Goal: Information Seeking & Learning: Learn about a topic

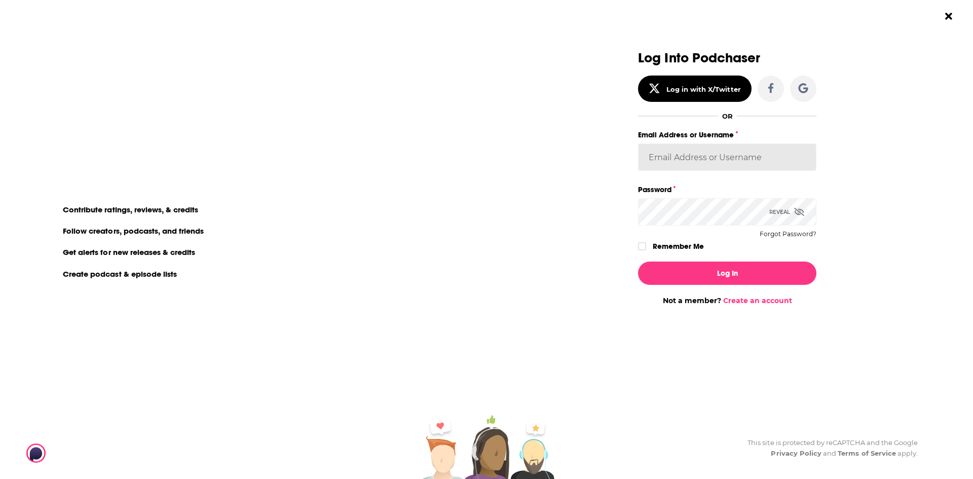
click at [721, 156] on input "Email Address or Username" at bounding box center [727, 156] width 178 height 27
type input "[EMAIL_ADDRESS][PERSON_NAME][DOMAIN_NAME]"
click at [638, 261] on button "Log In" at bounding box center [727, 272] width 178 height 23
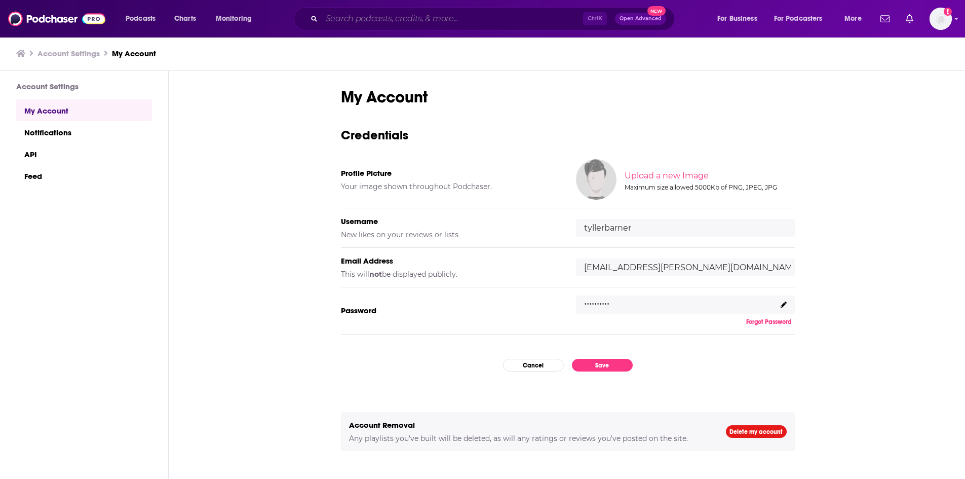
click at [367, 15] on input "Search podcasts, credits, & more..." at bounding box center [452, 19] width 261 height 16
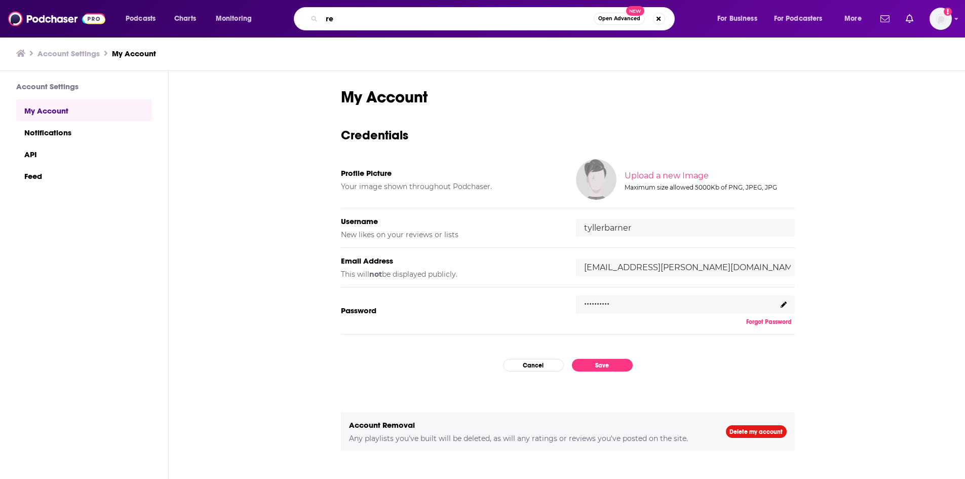
type input "r"
type input "ai in business"
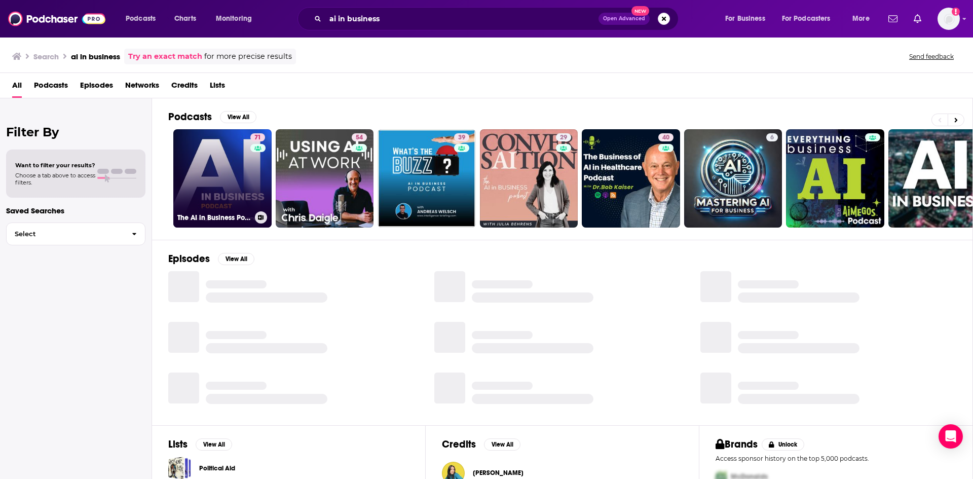
click at [239, 187] on link "71 The AI in Business Podcast" at bounding box center [222, 178] width 98 height 98
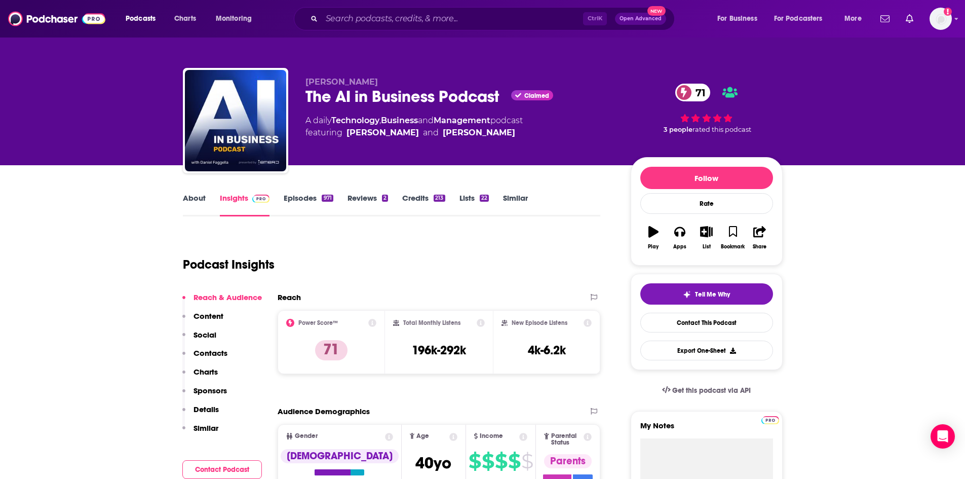
click at [301, 198] on link "Episodes 971" at bounding box center [308, 204] width 49 height 23
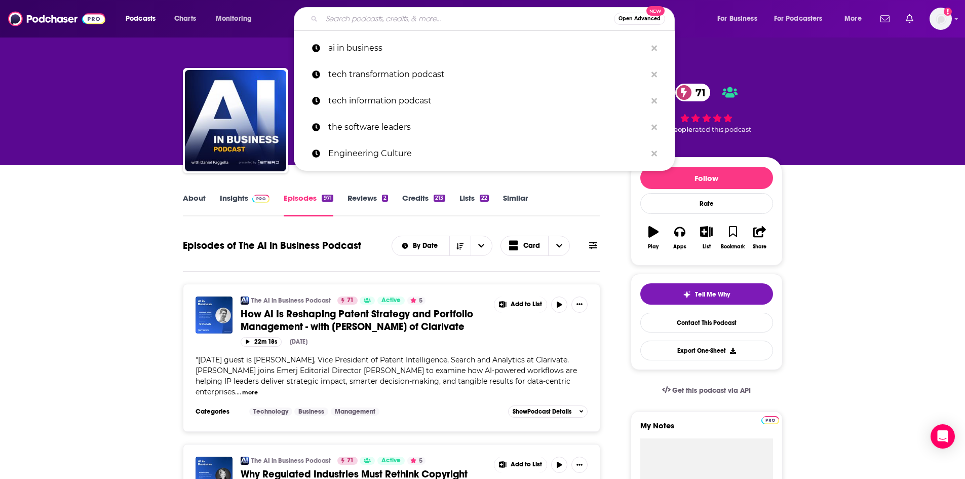
click at [436, 25] on input "Search podcasts, credits, & more..." at bounding box center [468, 19] width 292 height 16
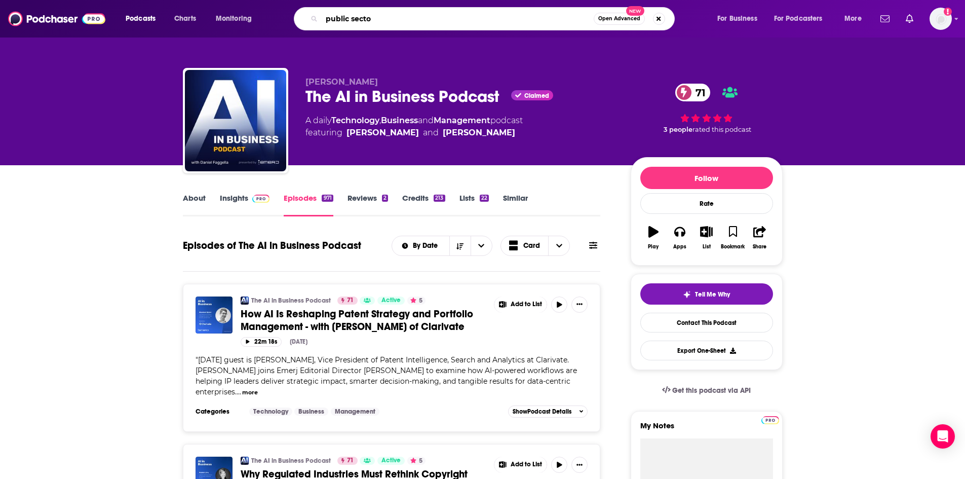
type input "public sector"
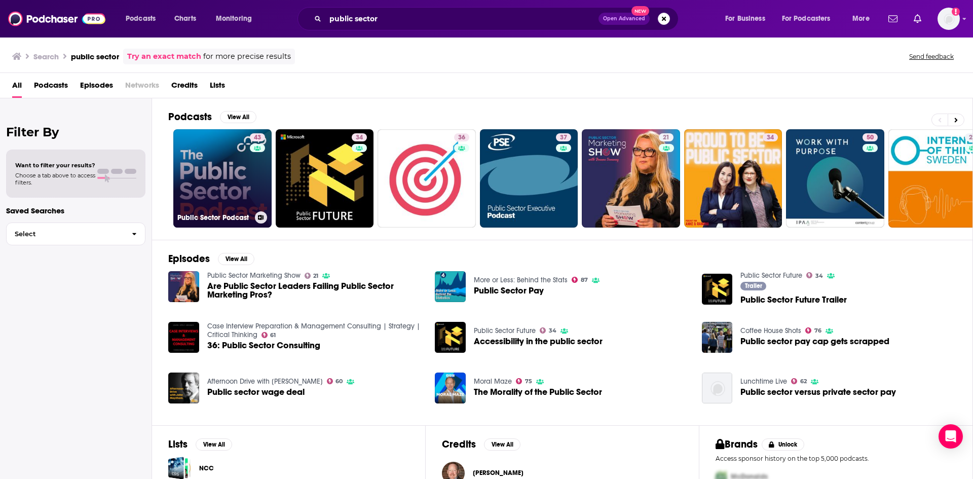
click at [219, 194] on link "43 Public Sector Podcast" at bounding box center [222, 178] width 98 height 98
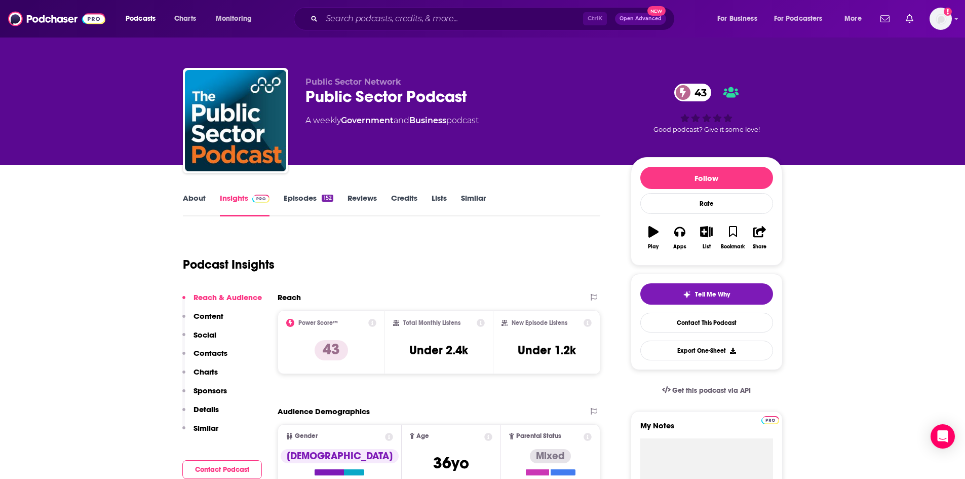
click at [313, 197] on link "Episodes 152" at bounding box center [308, 204] width 49 height 23
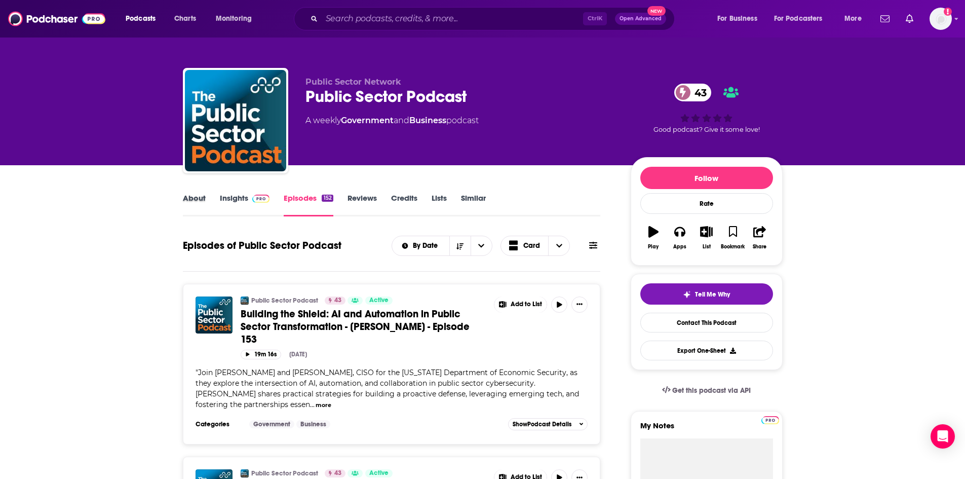
click at [211, 202] on div "About" at bounding box center [201, 204] width 37 height 23
click at [205, 202] on link "About" at bounding box center [194, 204] width 23 height 23
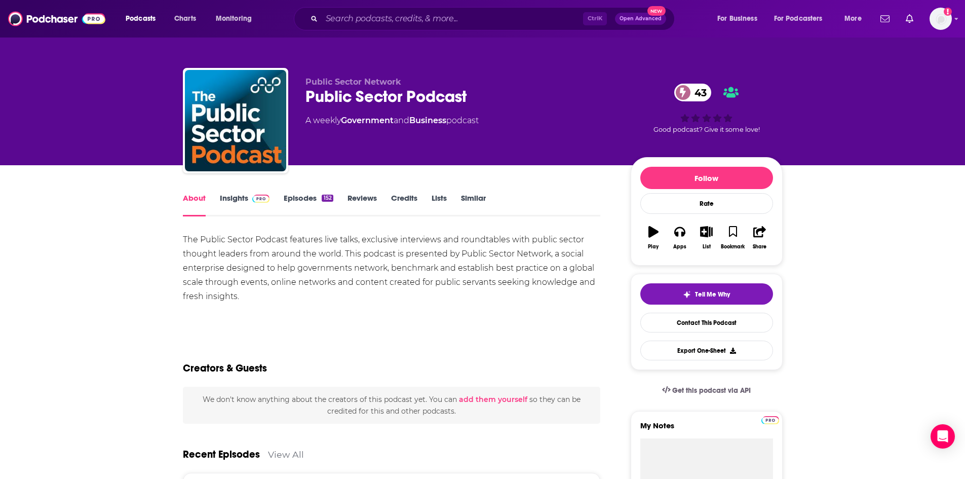
click at [230, 204] on link "Insights" at bounding box center [245, 204] width 50 height 23
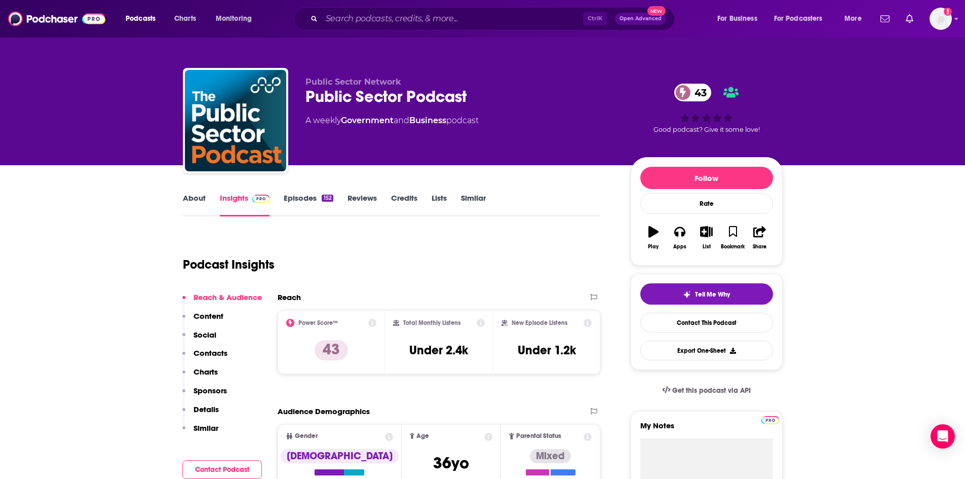
click at [292, 196] on link "Episodes 152" at bounding box center [308, 204] width 49 height 23
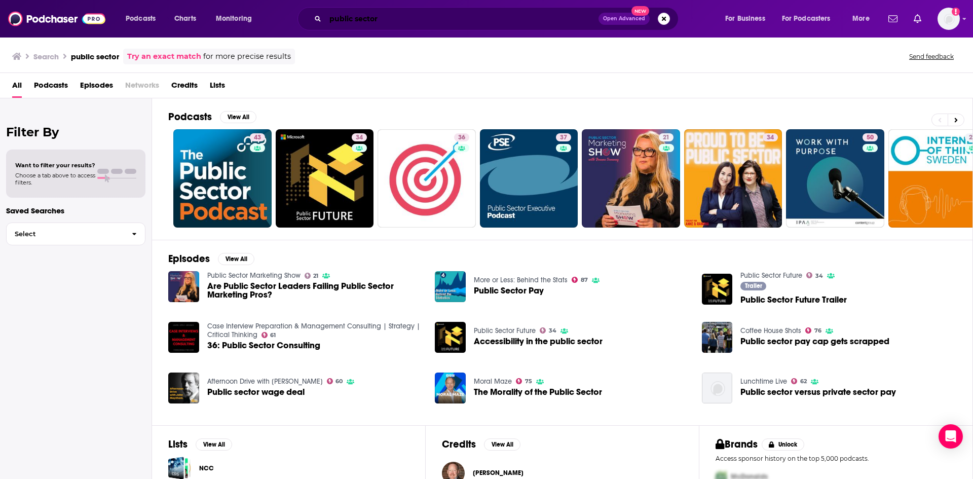
click at [397, 20] on input "public sector" at bounding box center [461, 19] width 273 height 16
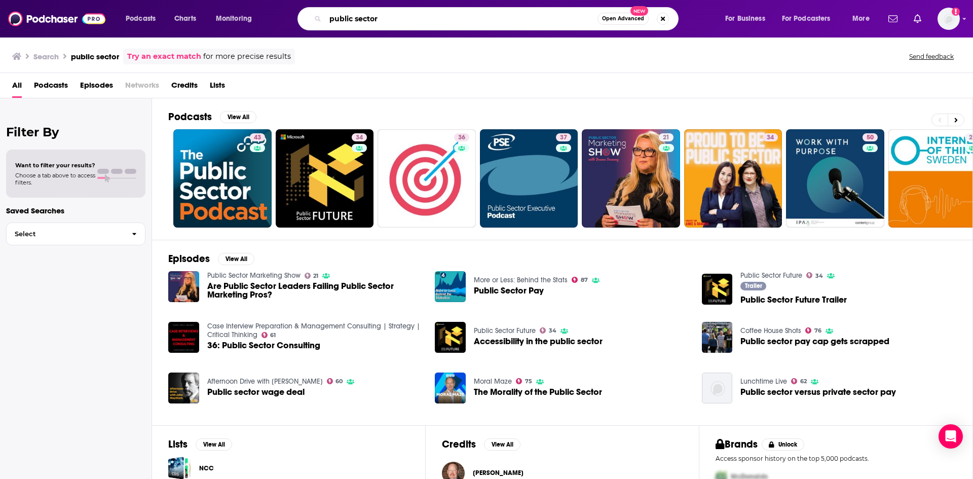
click at [397, 20] on input "public sector" at bounding box center [461, 19] width 272 height 16
type input ""public sector" "technology""
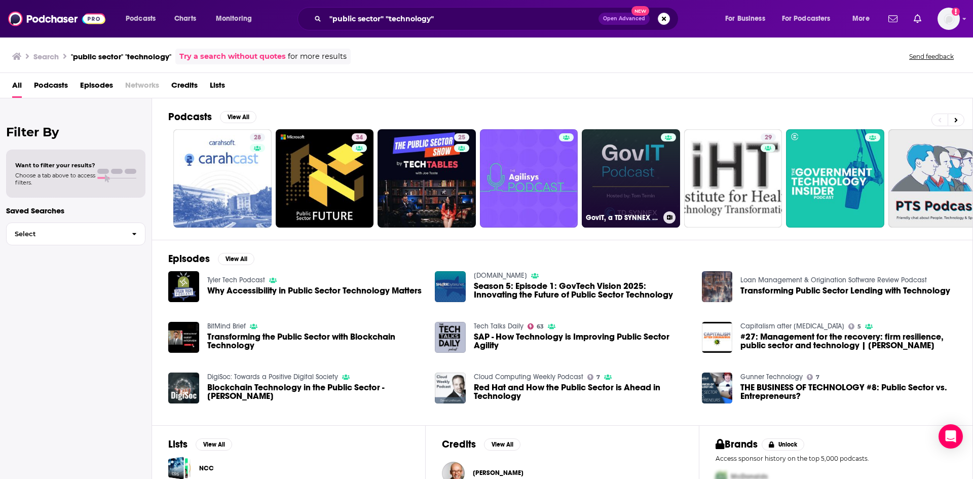
click at [630, 173] on link "GovIT, a TD SYNNEX Public Sector Podcast" at bounding box center [631, 178] width 98 height 98
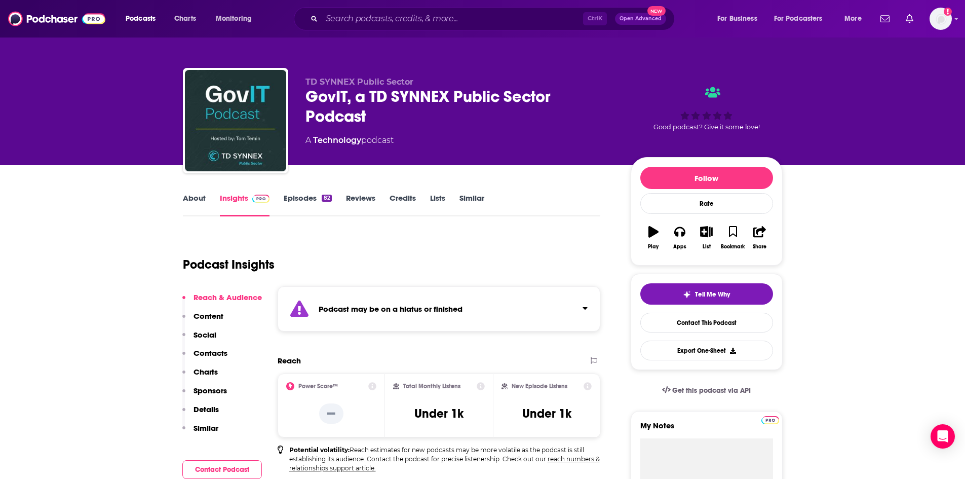
click at [311, 195] on link "Episodes 82" at bounding box center [308, 204] width 48 height 23
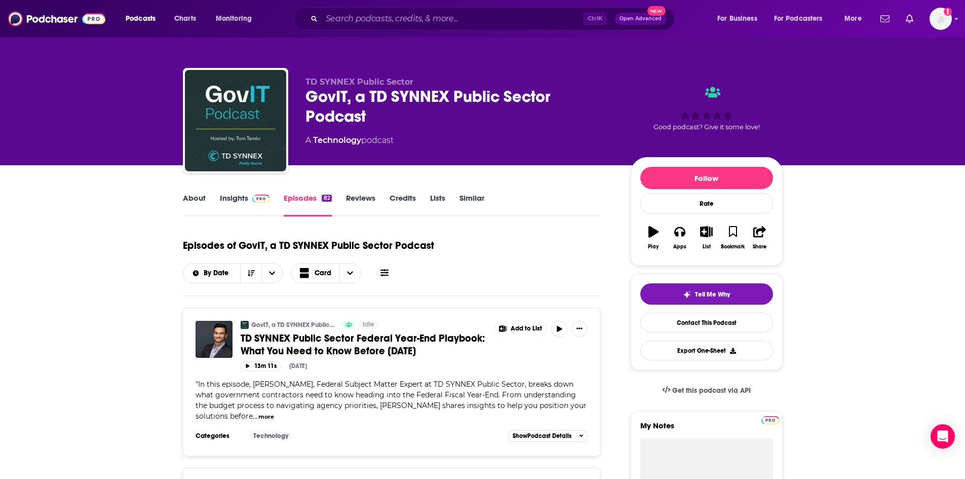
click at [234, 199] on link "Insights" at bounding box center [245, 204] width 50 height 23
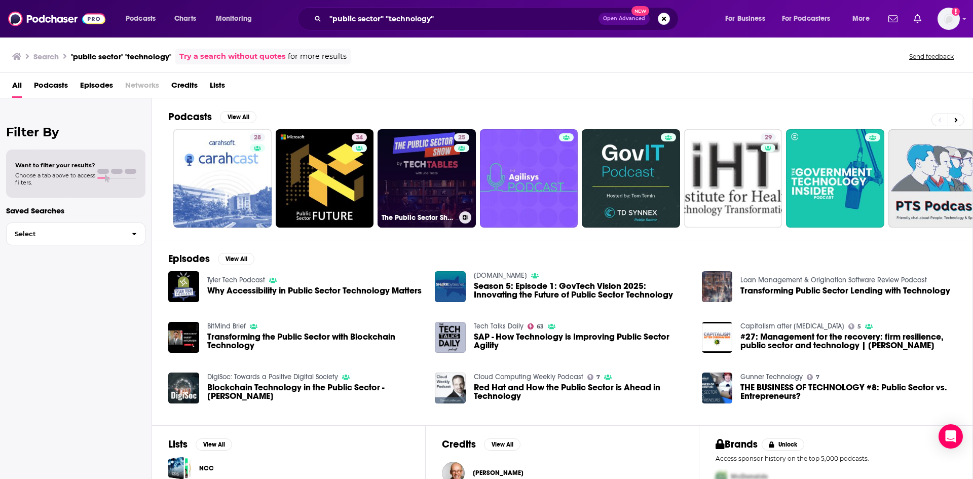
click at [442, 174] on link "25 The Public Sector Show by TechTables" at bounding box center [427, 178] width 98 height 98
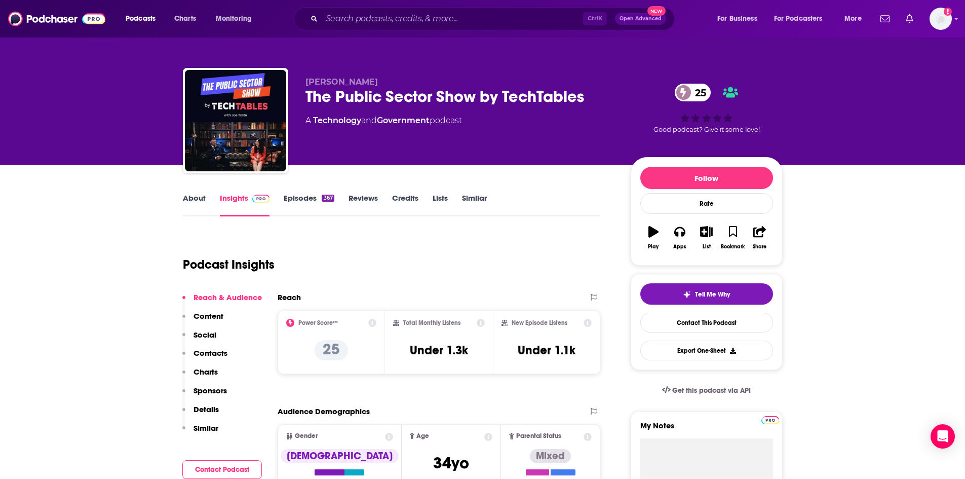
click at [189, 205] on link "About" at bounding box center [194, 204] width 23 height 23
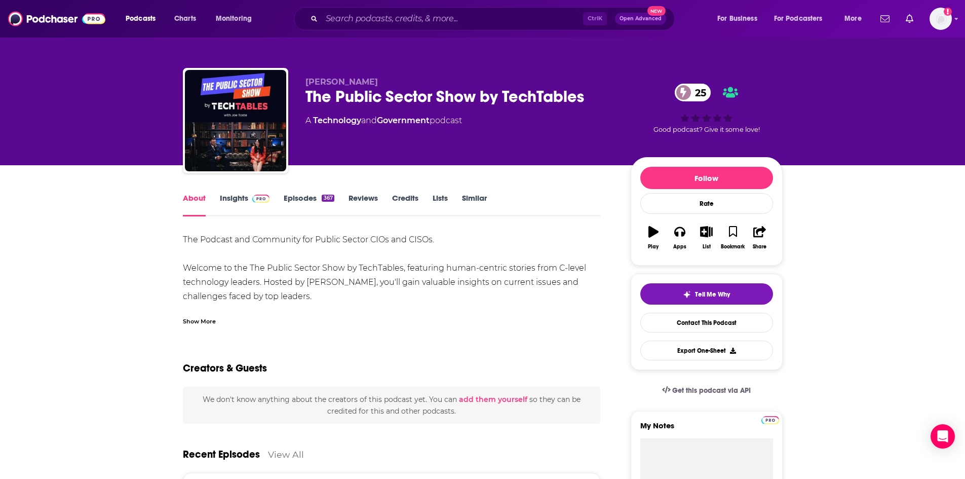
click at [297, 200] on link "Episodes 367" at bounding box center [309, 204] width 50 height 23
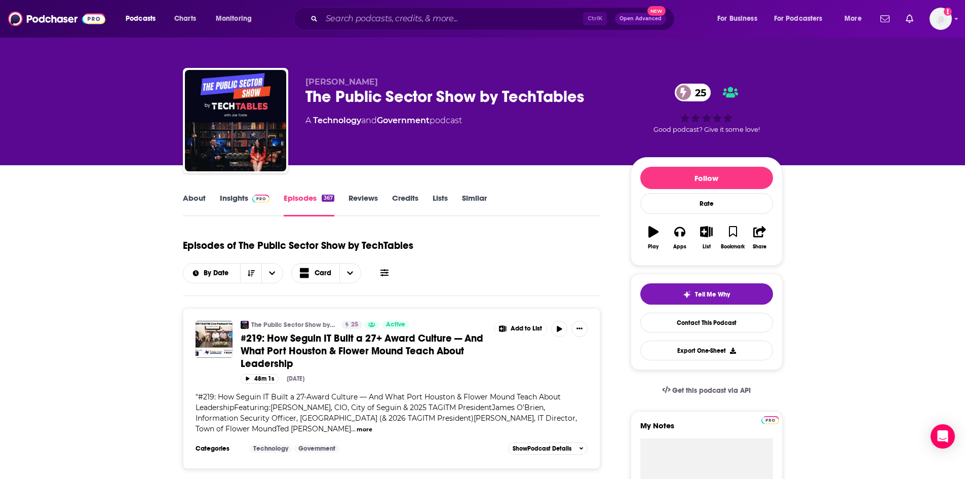
click at [457, 100] on div "The Public Sector Show by TechTables 25" at bounding box center [460, 97] width 309 height 20
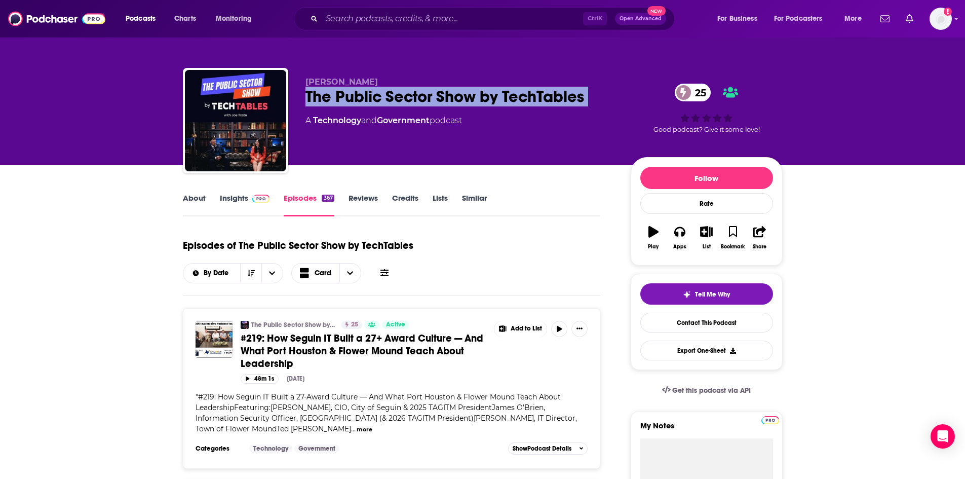
click at [457, 100] on div "The Public Sector Show by TechTables 25" at bounding box center [460, 97] width 309 height 20
copy div "The Public Sector Show by TechTables 25"
click at [243, 195] on link "Insights" at bounding box center [245, 204] width 50 height 23
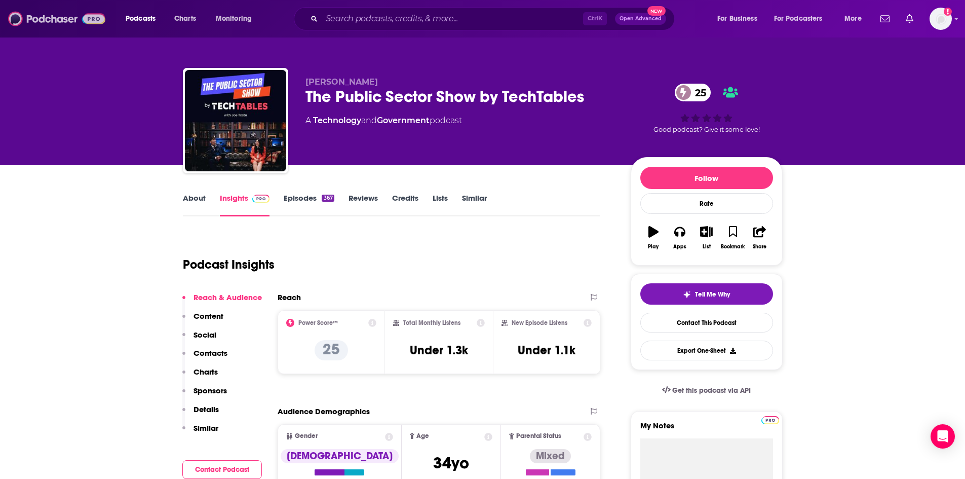
click at [45, 10] on img at bounding box center [56, 18] width 97 height 19
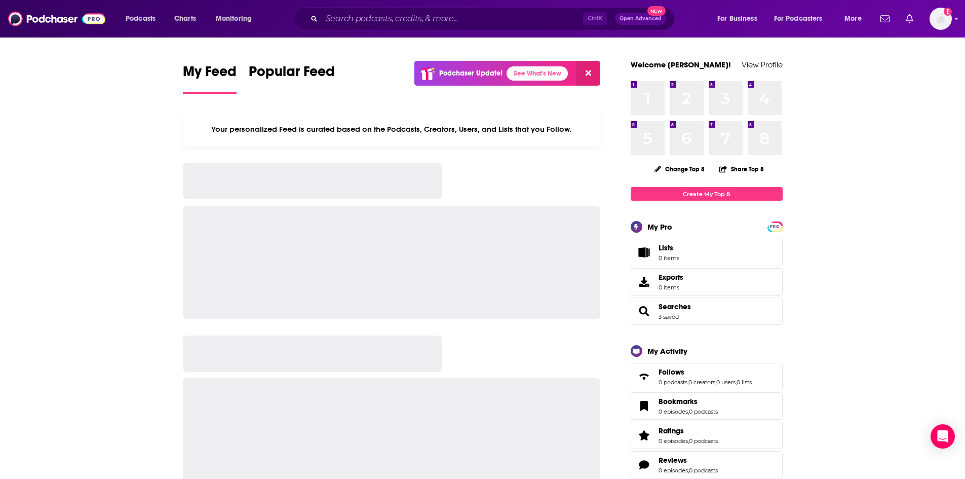
click at [368, 9] on div "Ctrl K Open Advanced New" at bounding box center [484, 18] width 381 height 23
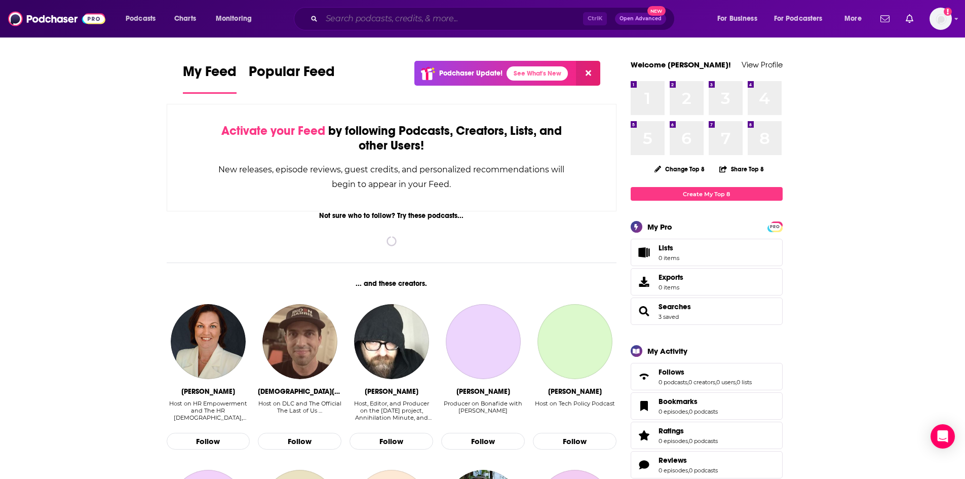
click at [374, 17] on input "Search podcasts, credits, & more..." at bounding box center [452, 19] width 261 height 16
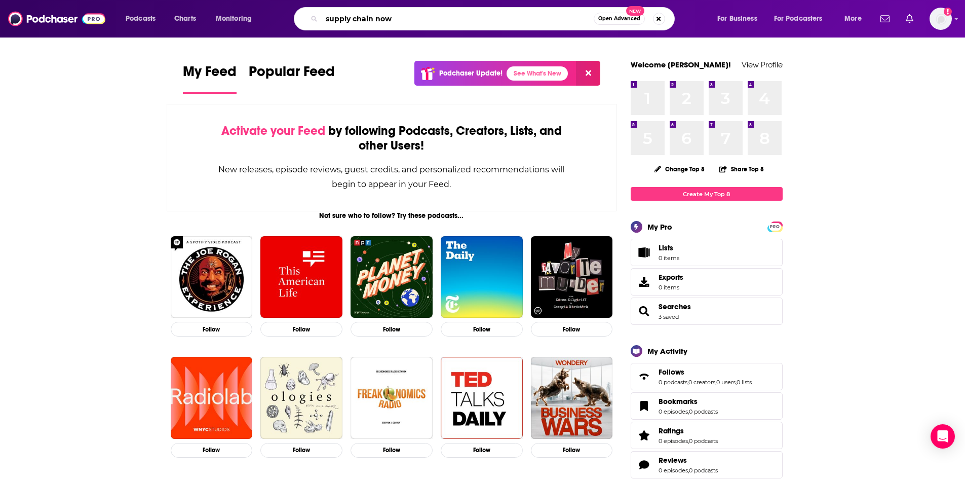
type input "supply chain now"
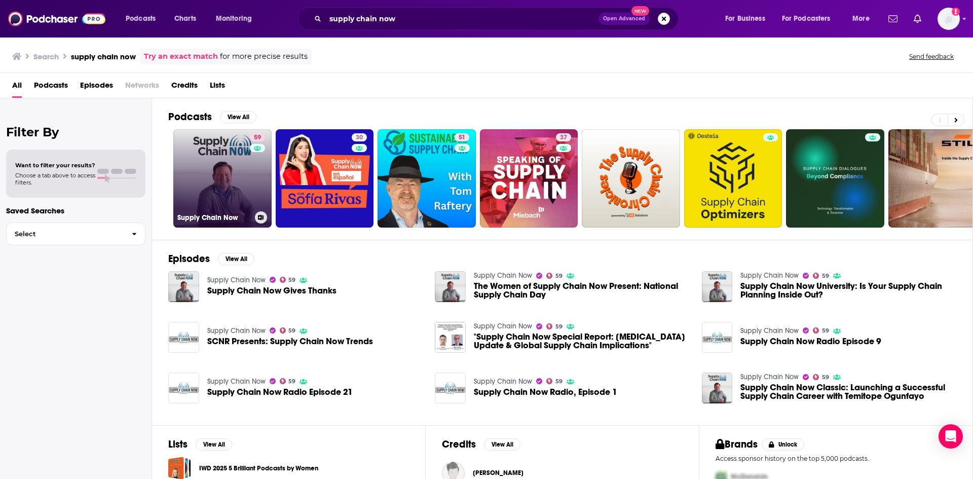
click at [244, 178] on link "59 Supply Chain Now" at bounding box center [222, 178] width 98 height 98
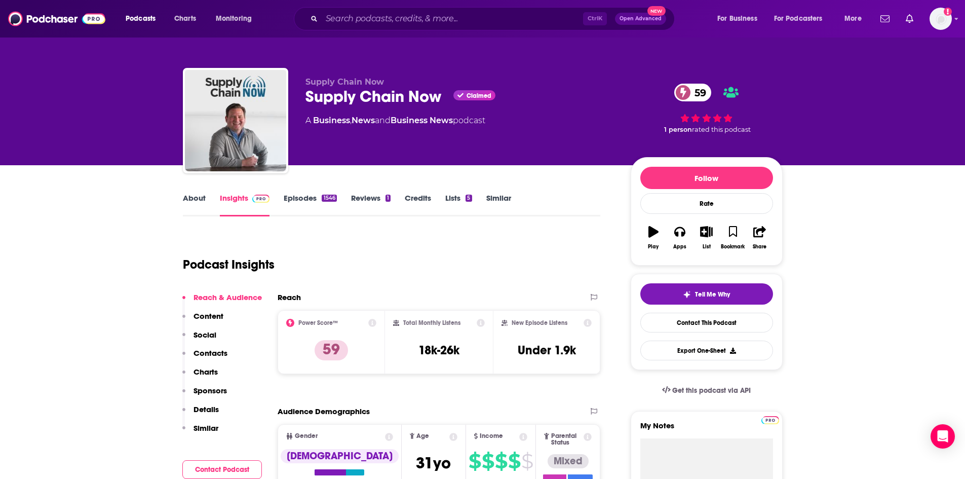
click at [288, 197] on link "Episodes 1546" at bounding box center [310, 204] width 53 height 23
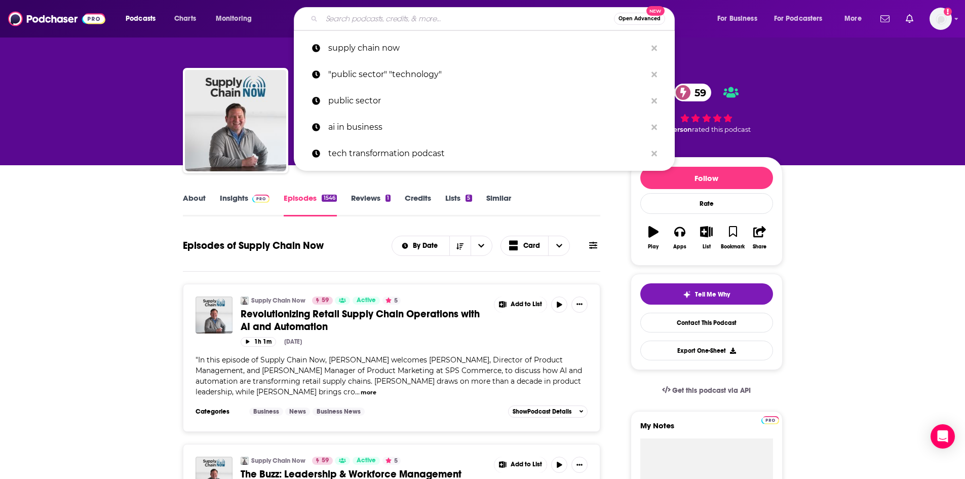
click at [412, 22] on input "Search podcasts, credits, & more..." at bounding box center [468, 19] width 292 height 16
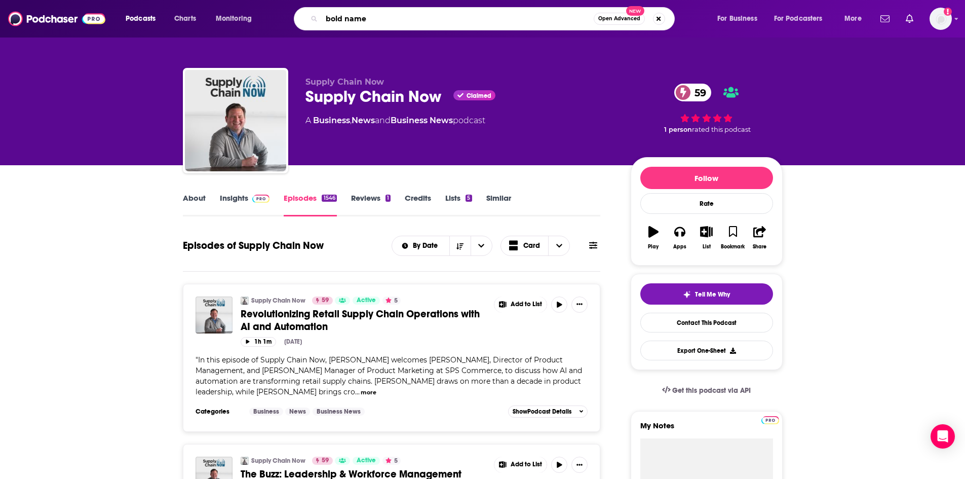
type input "bold names"
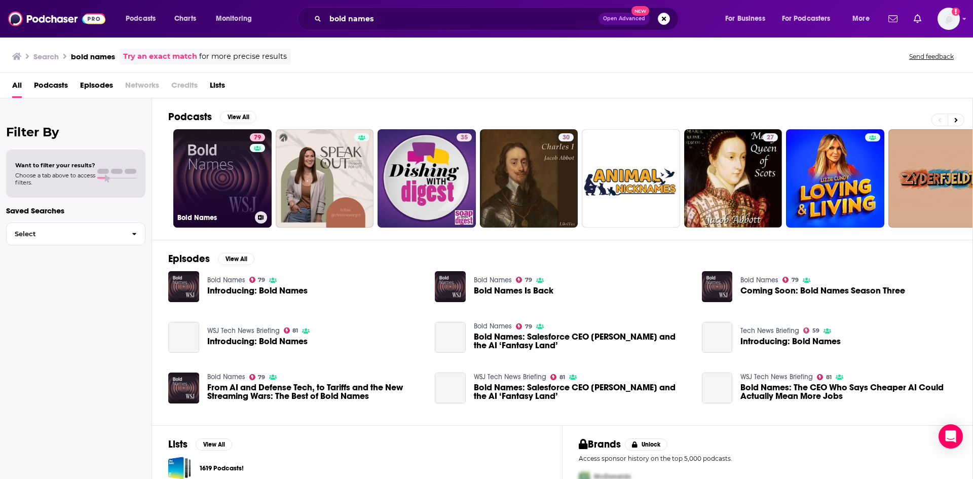
click at [207, 169] on link "79 Bold Names" at bounding box center [222, 178] width 98 height 98
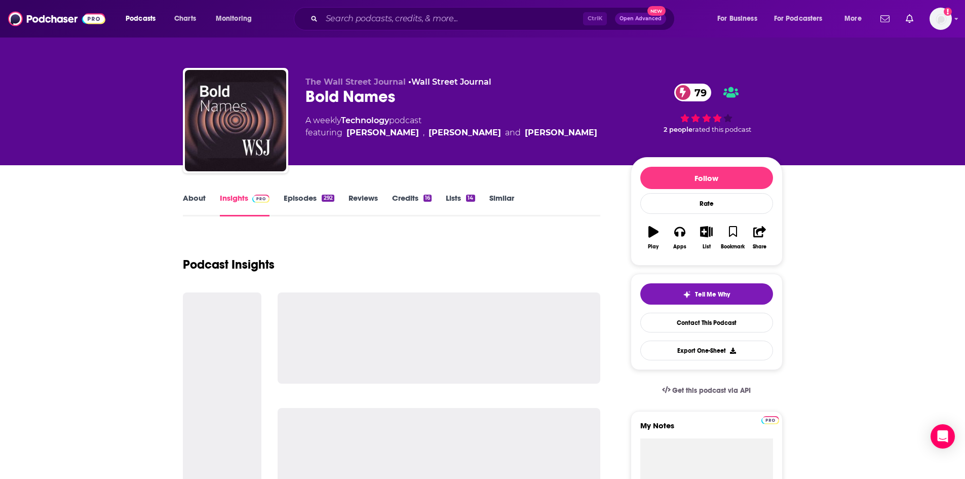
click at [192, 199] on link "About" at bounding box center [194, 204] width 23 height 23
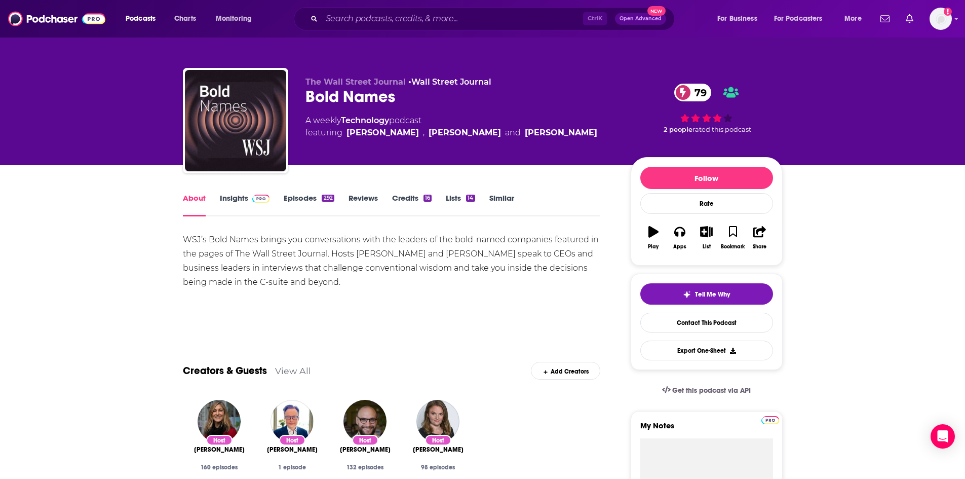
click at [301, 255] on div "WSJ’s Bold Names brings you conversations with the leaders of the bold-named co…" at bounding box center [392, 261] width 418 height 57
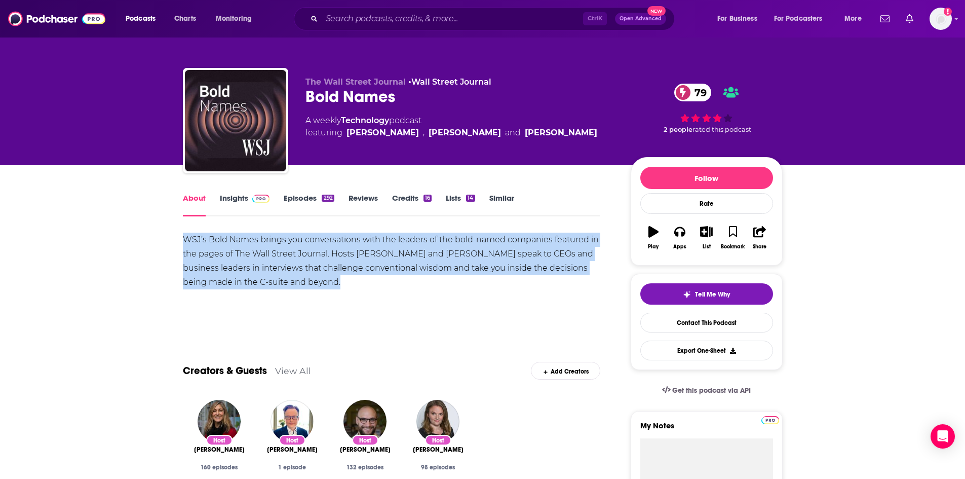
click at [301, 255] on div "WSJ’s Bold Names brings you conversations with the leaders of the bold-named co…" at bounding box center [392, 261] width 418 height 57
copy div "WSJ’s Bold Names brings you conversations with the leaders of the bold-named co…"
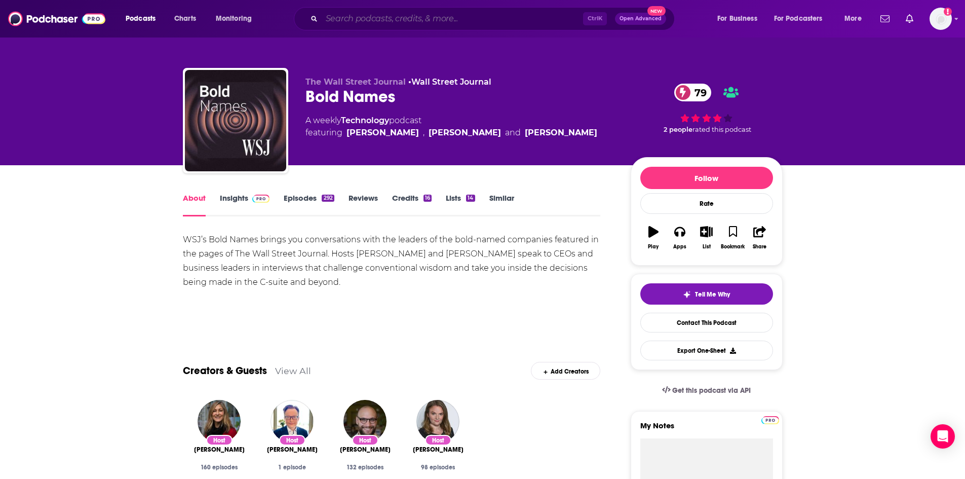
click at [435, 18] on input "Search podcasts, credits, & more..." at bounding box center [452, 19] width 261 height 16
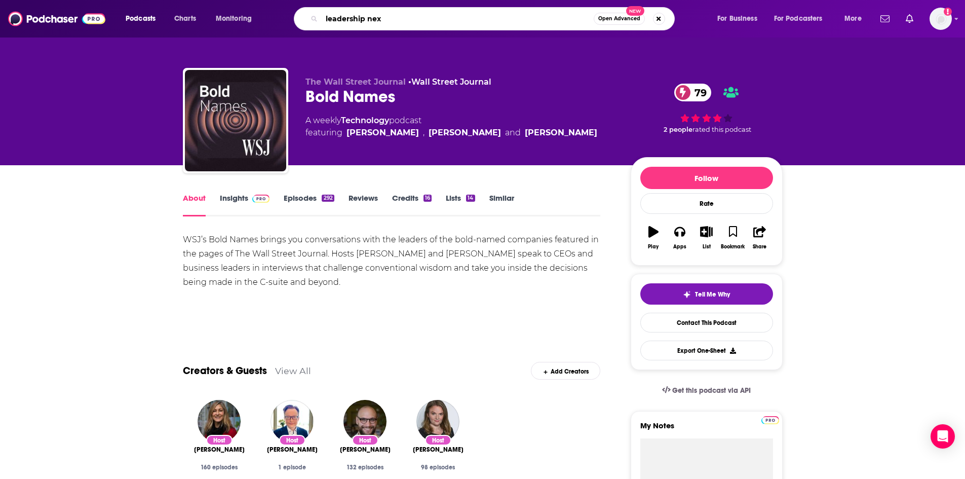
type input "leadership next"
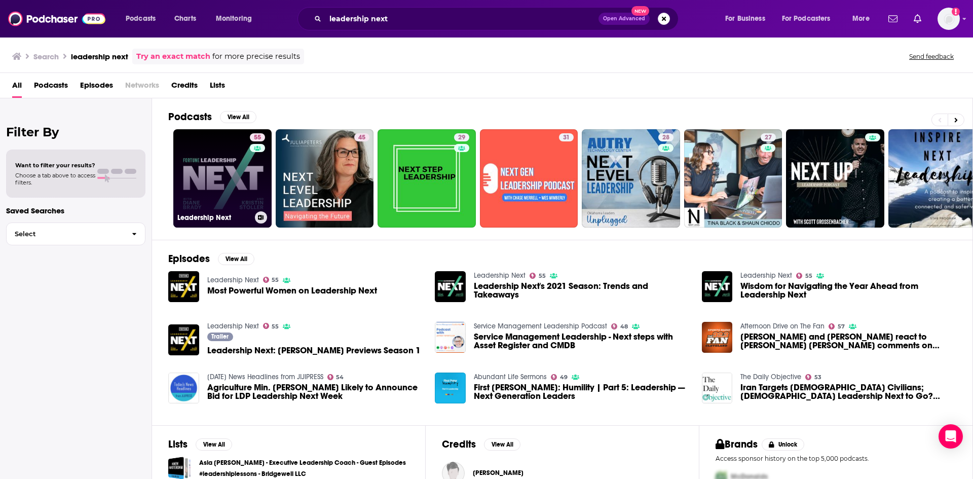
click at [220, 174] on link "55 Leadership Next" at bounding box center [222, 178] width 98 height 98
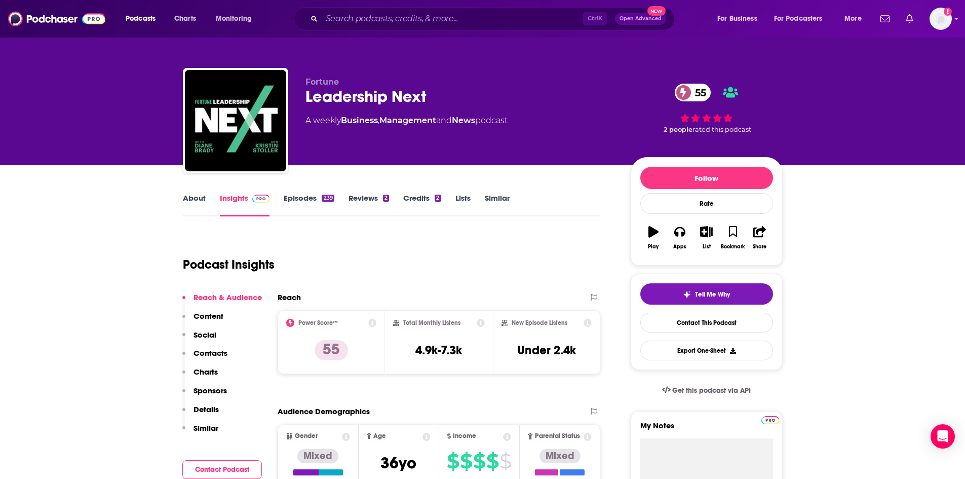
click at [202, 200] on link "About" at bounding box center [194, 204] width 23 height 23
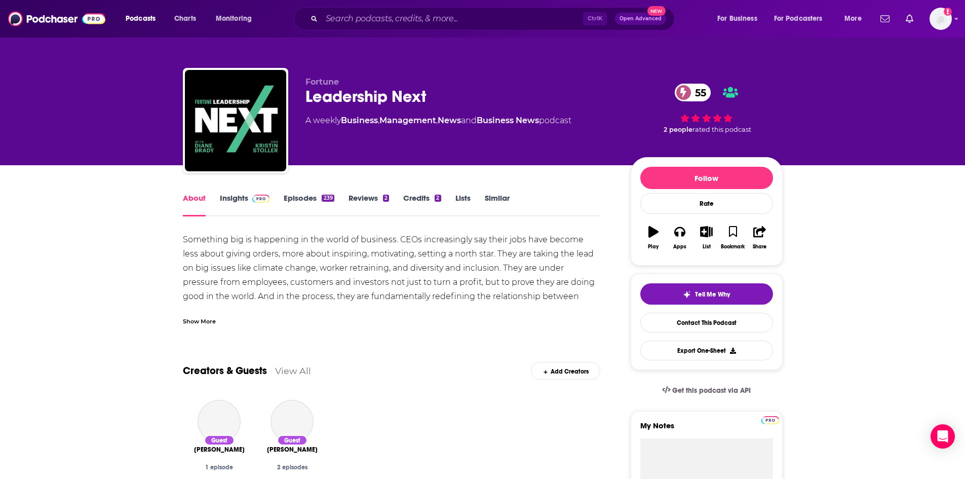
click at [386, 262] on div "Something big is happening in the world of business. CEOs increasingly say thei…" at bounding box center [392, 290] width 418 height 114
click at [212, 325] on div "Show More" at bounding box center [199, 321] width 33 height 10
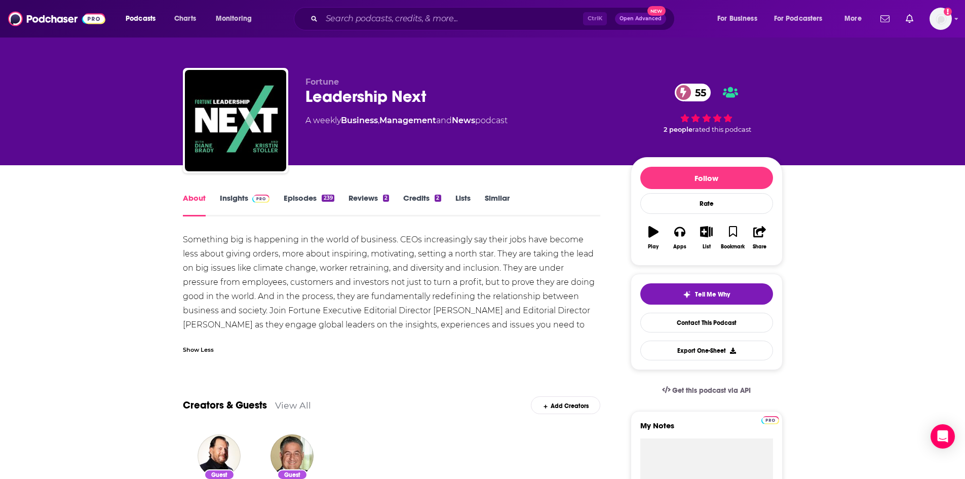
click at [246, 272] on div "Something big is happening in the world of business. CEOs increasingly say thei…" at bounding box center [392, 290] width 418 height 114
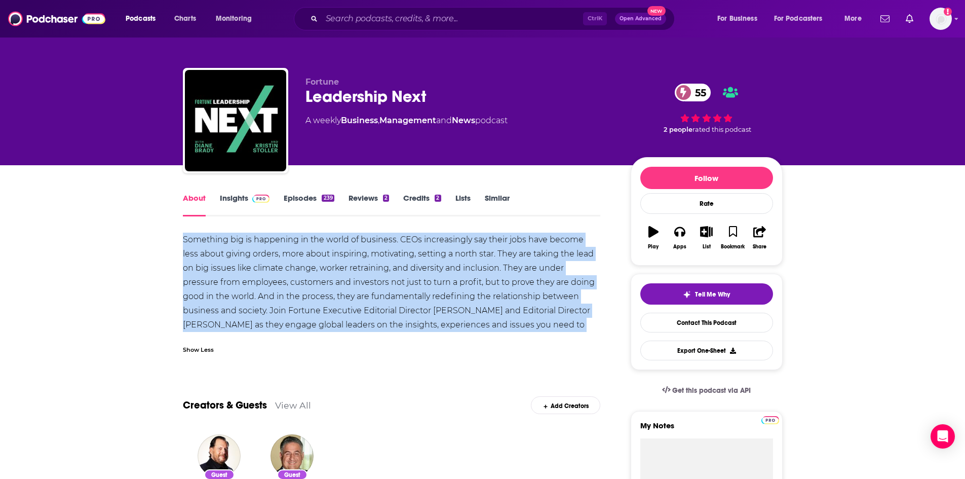
click at [246, 272] on div "Something big is happening in the world of business. CEOs increasingly say thei…" at bounding box center [392, 290] width 418 height 114
copy div "Something big is happening in the world of business. CEOs increasingly say thei…"
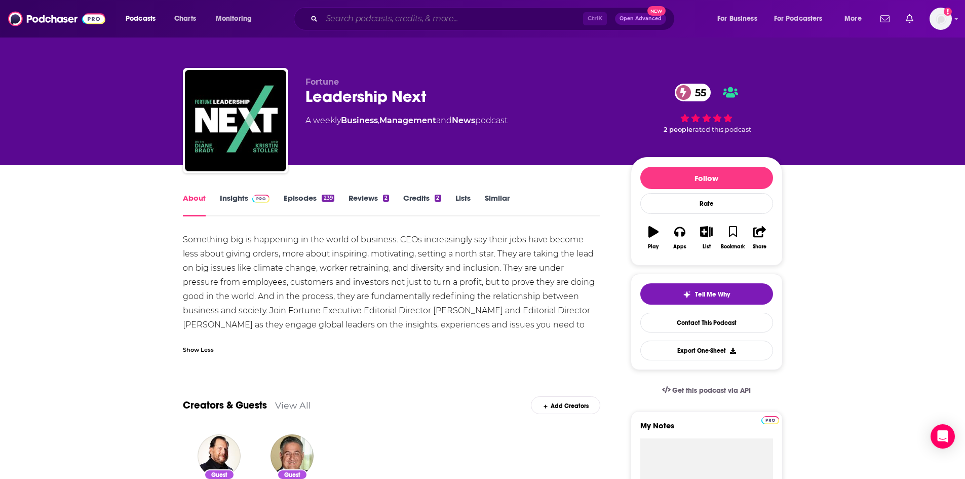
click at [373, 20] on input "Search podcasts, credits, & more..." at bounding box center [452, 19] width 261 height 16
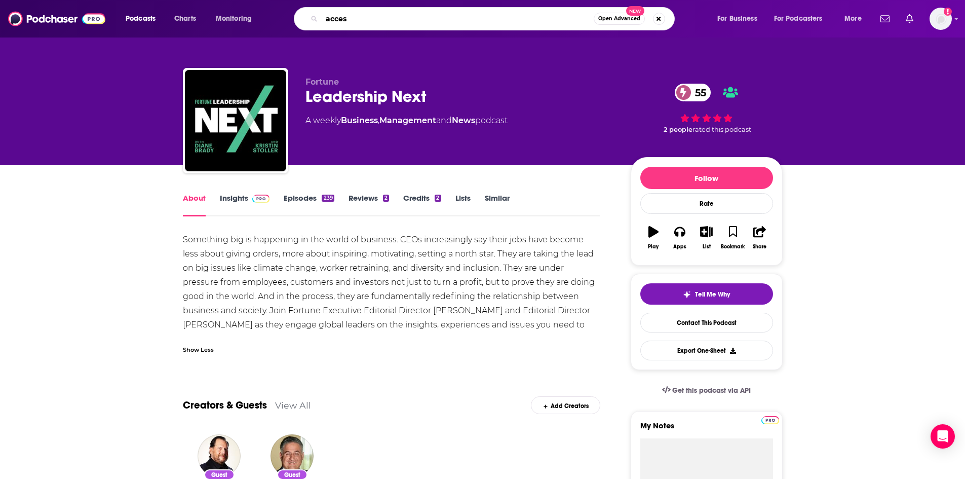
type input "access"
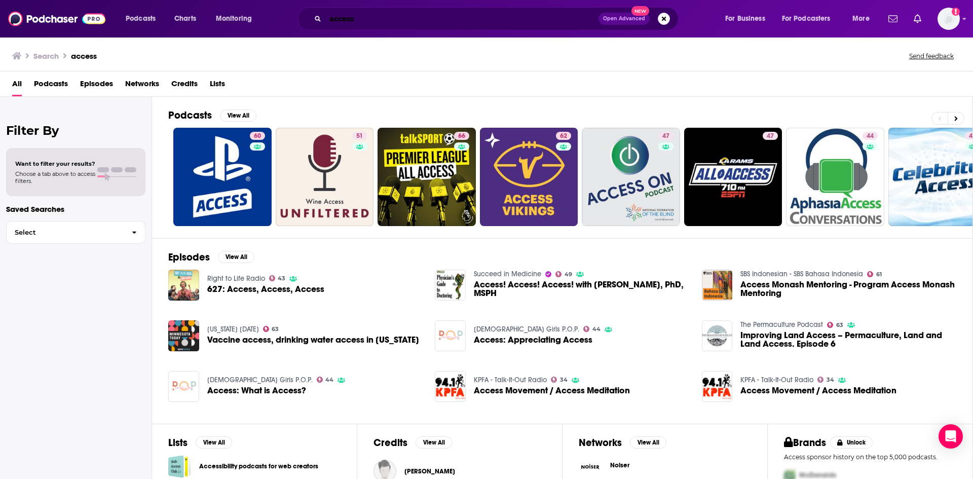
click at [444, 18] on input "access" at bounding box center [461, 19] width 273 height 16
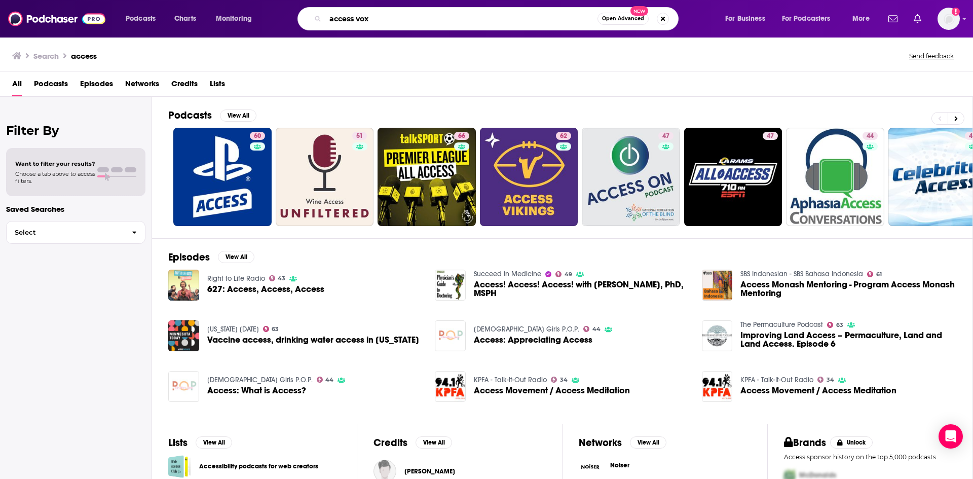
type input "access vox"
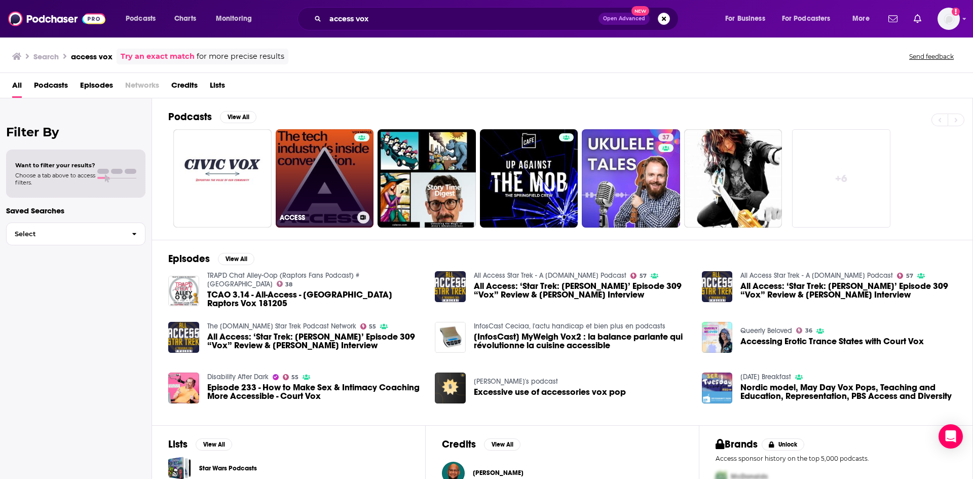
click at [311, 183] on link "ACCESS" at bounding box center [325, 178] width 98 height 98
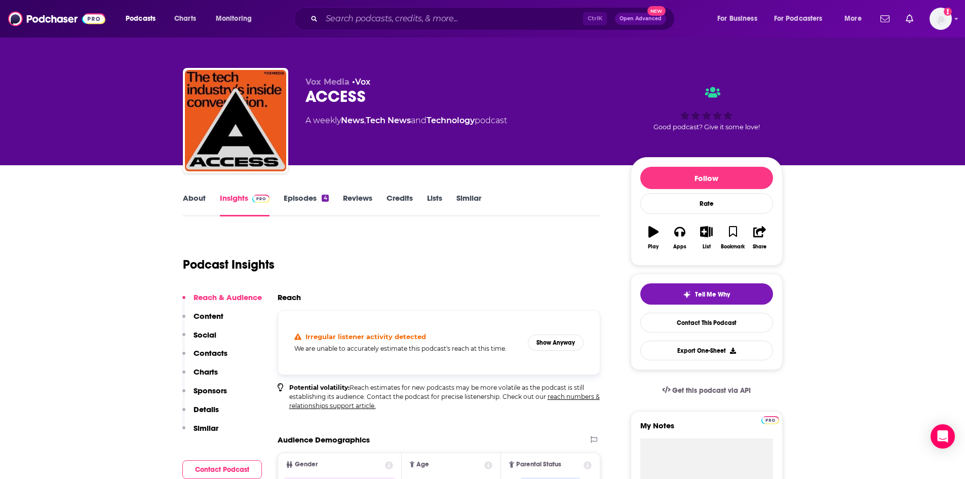
click at [202, 192] on div "About Insights Episodes 4 Reviews Credits Lists Similar" at bounding box center [392, 204] width 418 height 25
click at [203, 196] on link "About" at bounding box center [194, 204] width 23 height 23
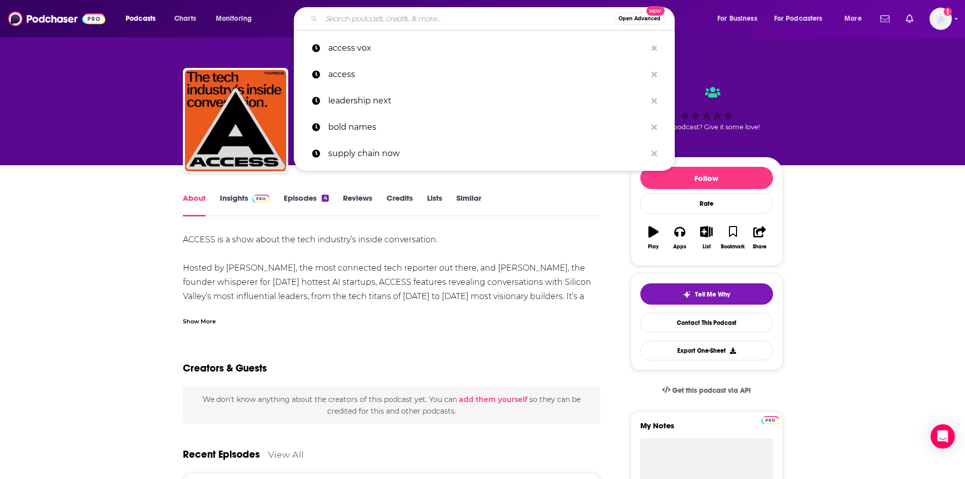
click at [469, 18] on input "Search podcasts, credits, & more..." at bounding box center [468, 19] width 292 height 16
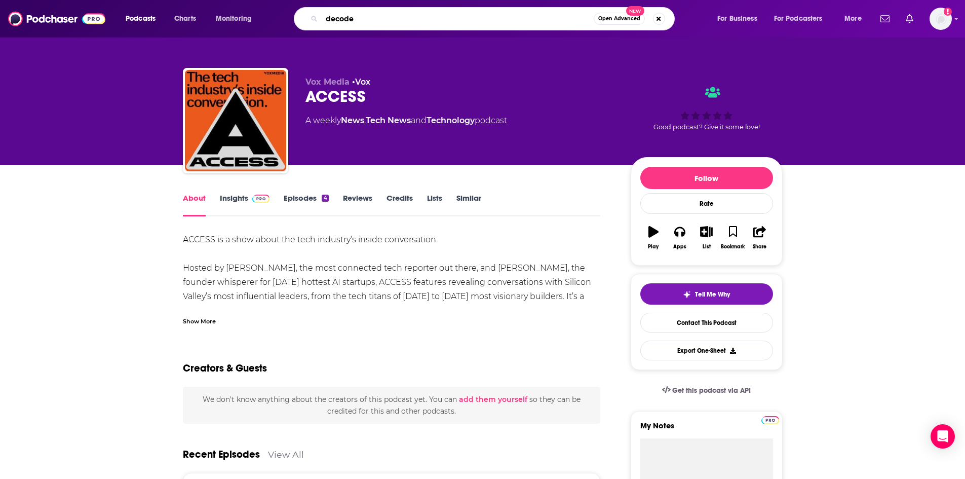
type input "decoder"
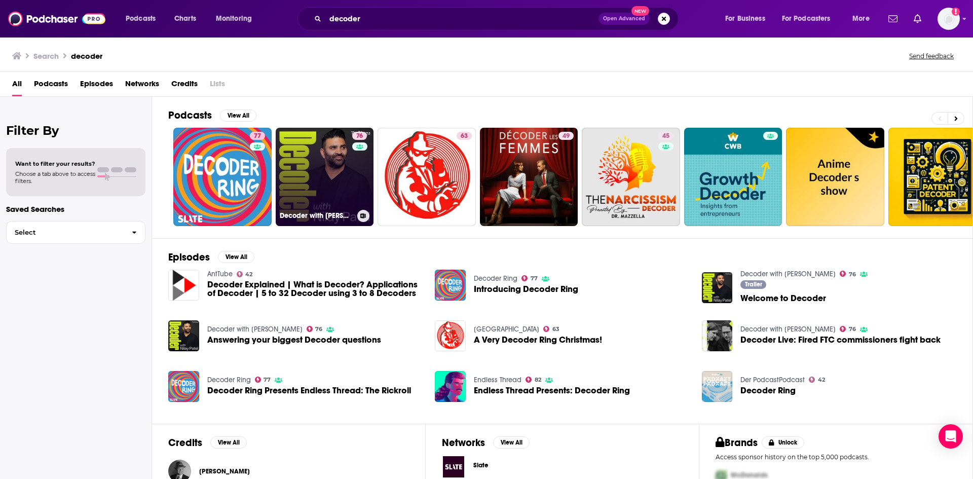
click at [319, 167] on link "76 Decoder with [PERSON_NAME]" at bounding box center [325, 177] width 98 height 98
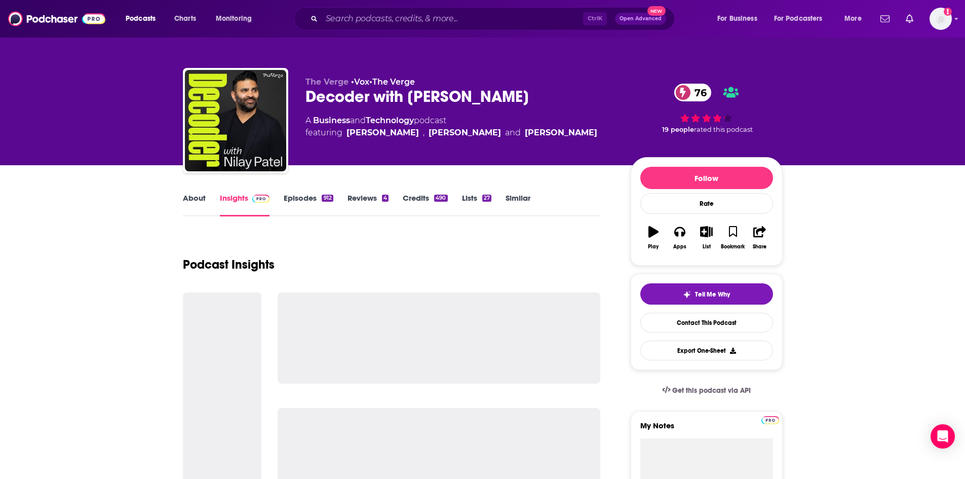
click at [201, 204] on link "About" at bounding box center [194, 204] width 23 height 23
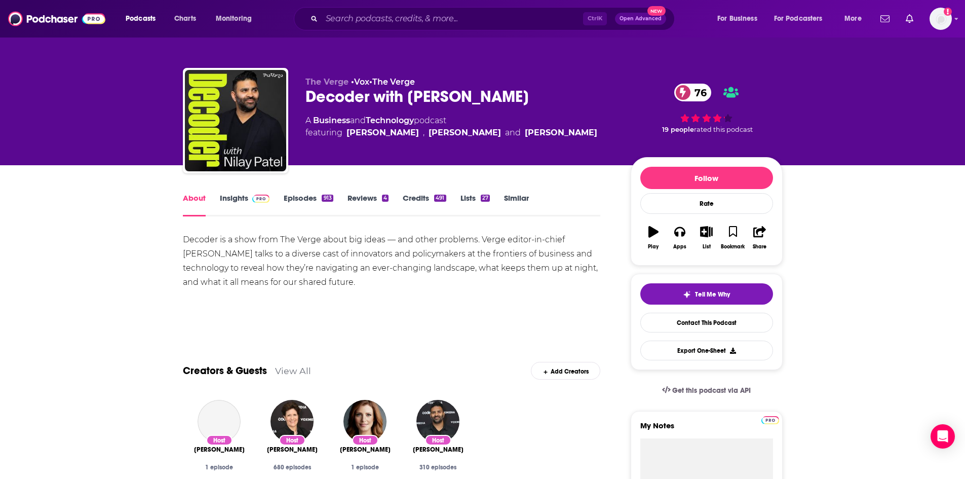
click at [241, 241] on div "Decoder is a show from The Verge about big ideas — and other problems. Verge ed…" at bounding box center [392, 261] width 418 height 57
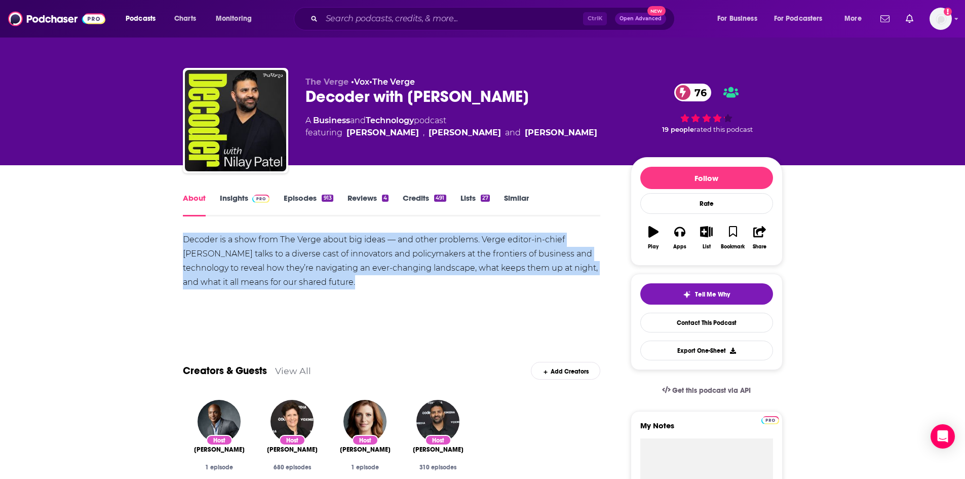
click at [241, 241] on div "Decoder is a show from The Verge about big ideas — and other problems. Verge ed…" at bounding box center [392, 261] width 418 height 57
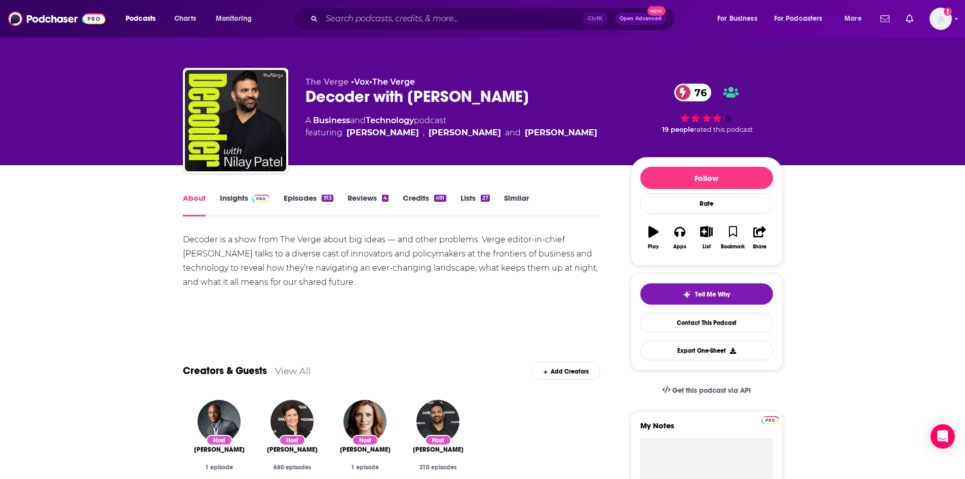
click at [482, 72] on div "The Verge • Vox • The Verge Decoder with [PERSON_NAME] 76 A Business and Techno…" at bounding box center [483, 122] width 600 height 109
click at [477, 24] on input "Search podcasts, credits, & more..." at bounding box center [452, 19] width 261 height 16
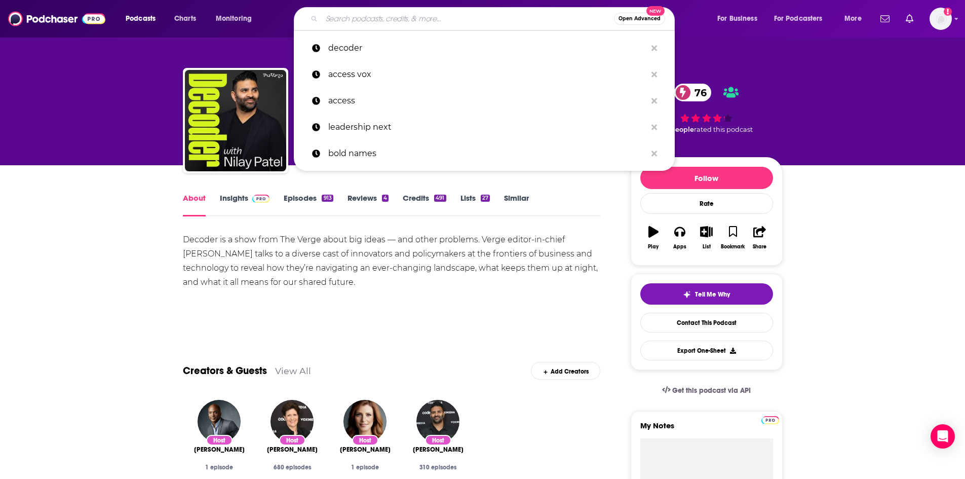
click at [477, 24] on input "Search podcasts, credits, & more..." at bounding box center [468, 19] width 292 height 16
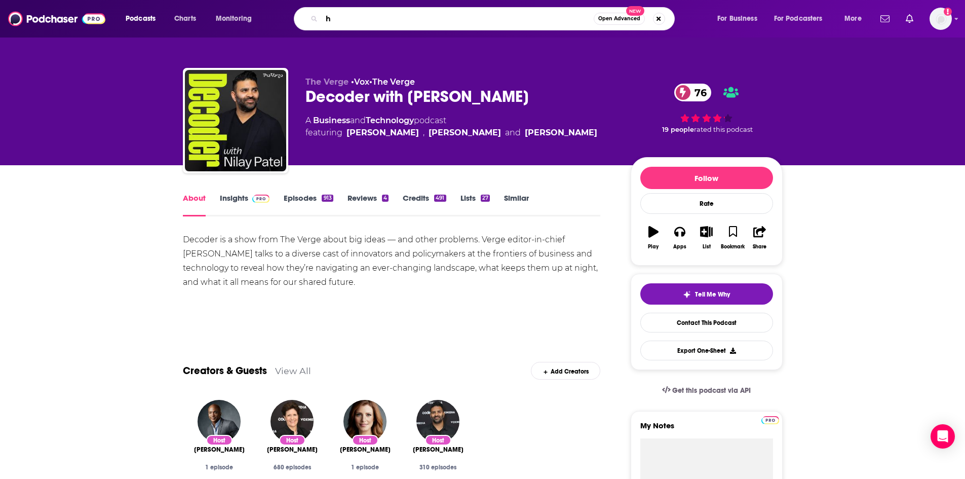
type input "h"
type input "the rundown ai"
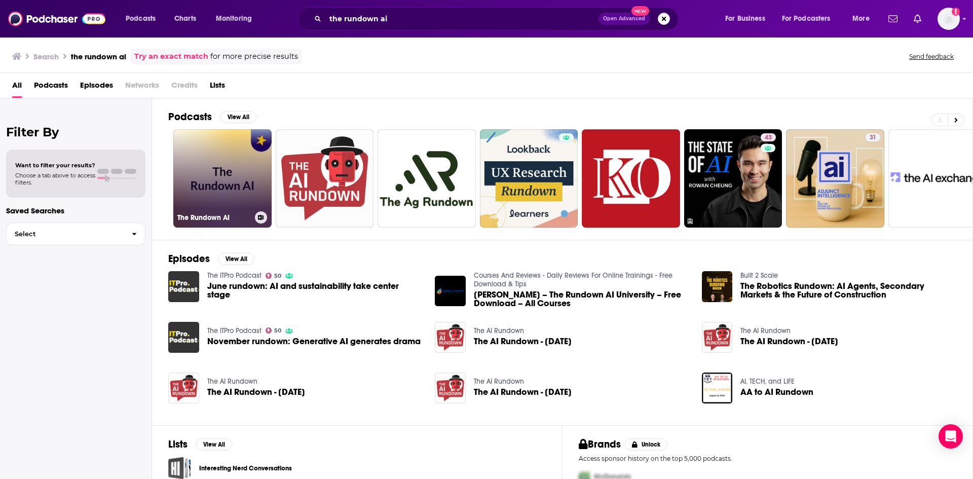
click at [240, 173] on link "The Rundown AI" at bounding box center [222, 178] width 98 height 98
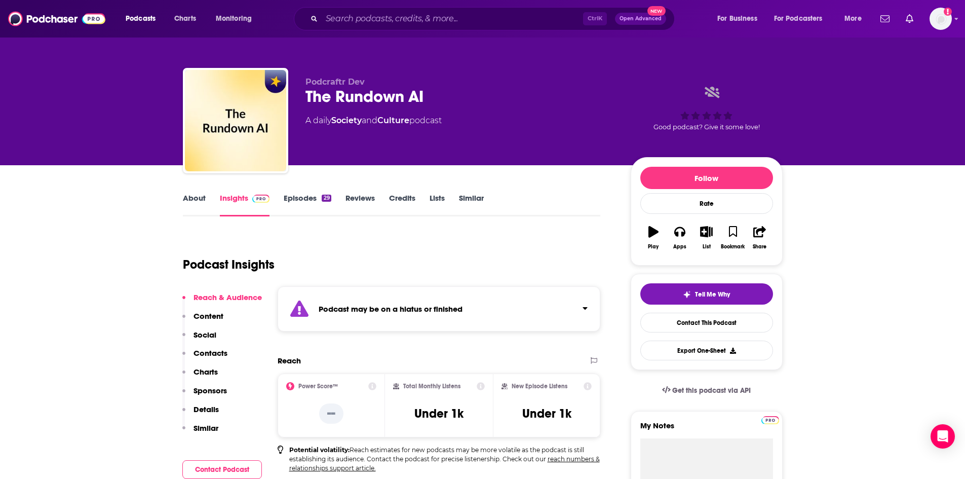
click at [306, 204] on link "Episodes 29" at bounding box center [307, 204] width 47 height 23
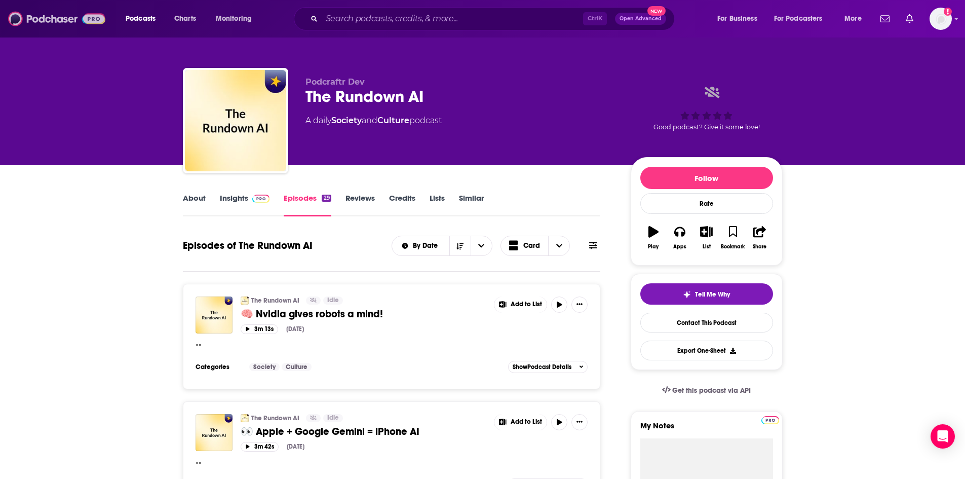
click at [59, 22] on img at bounding box center [56, 18] width 97 height 19
